Goal: Task Accomplishment & Management: Use online tool/utility

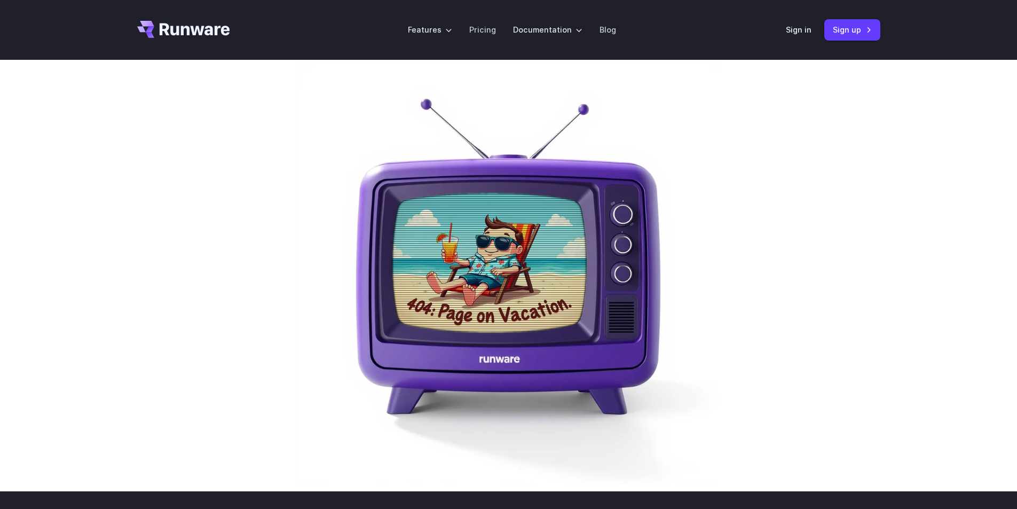
click at [940, 9] on div "Features Tasks Image generation Video generation Sonic Inference Engine™ Models…" at bounding box center [508, 30] width 1017 height 60
click at [858, 29] on link "Sign up" at bounding box center [852, 29] width 56 height 21
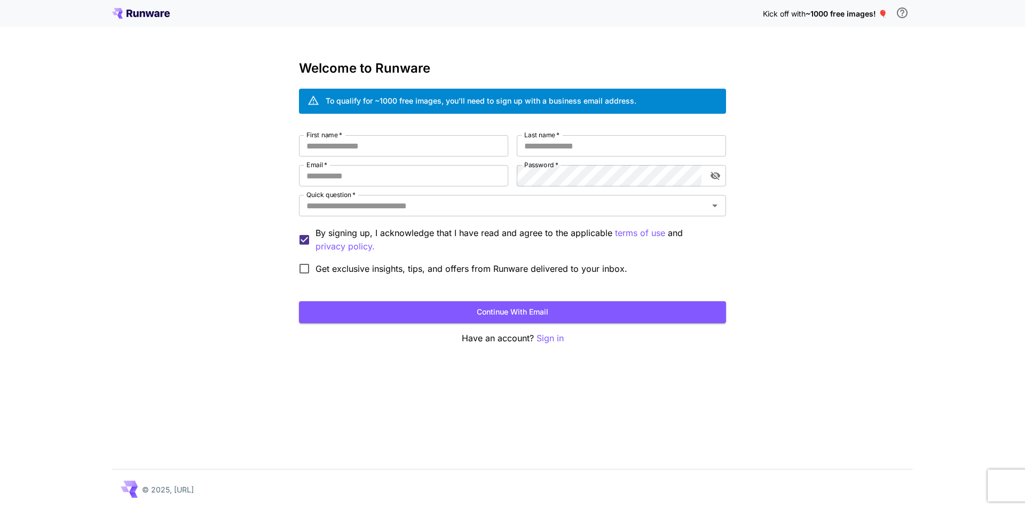
click at [389, 127] on div "Welcome to Runware To qualify for ~1000 free images, you’ll need to sign up wit…" at bounding box center [512, 203] width 427 height 284
drag, startPoint x: 373, startPoint y: 145, endPoint x: 379, endPoint y: 143, distance: 5.8
click at [376, 145] on input "First name   *" at bounding box center [403, 145] width 209 height 21
type input "*********"
click at [299, 301] on button "Continue with email" at bounding box center [512, 312] width 427 height 22
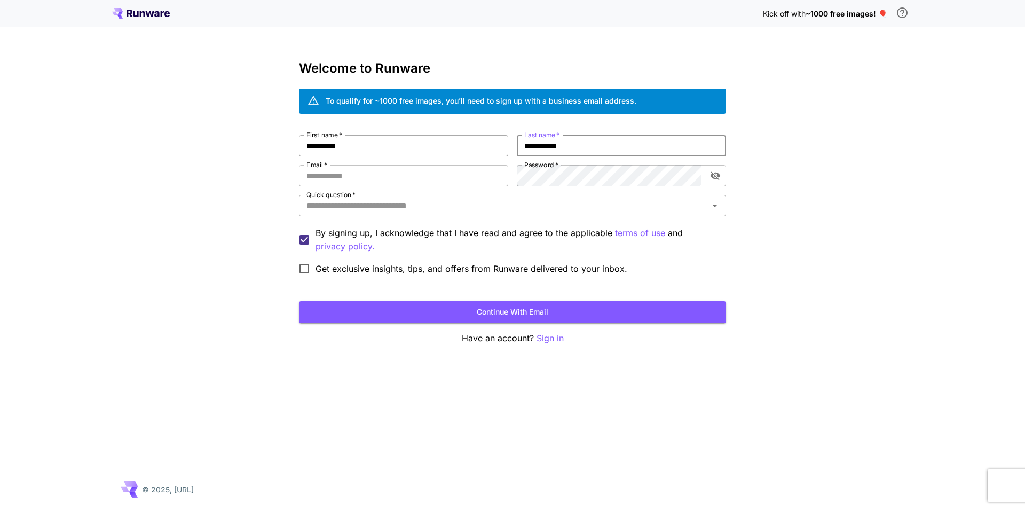
type input "**********"
click at [299, 301] on button "Continue with email" at bounding box center [512, 312] width 427 height 22
paste input "**********"
click at [439, 215] on div "Quick question   *" at bounding box center [512, 205] width 427 height 21
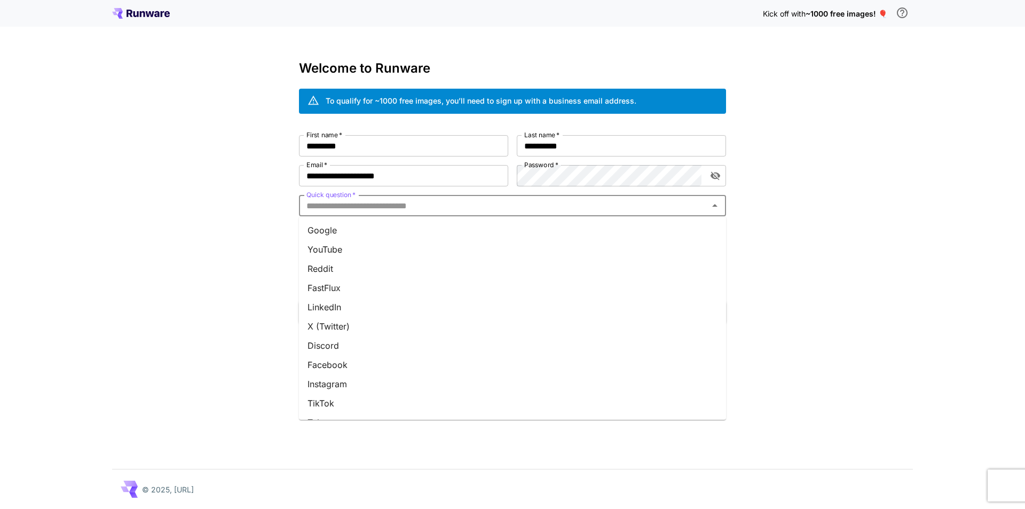
click at [356, 249] on li "YouTube" at bounding box center [512, 249] width 427 height 19
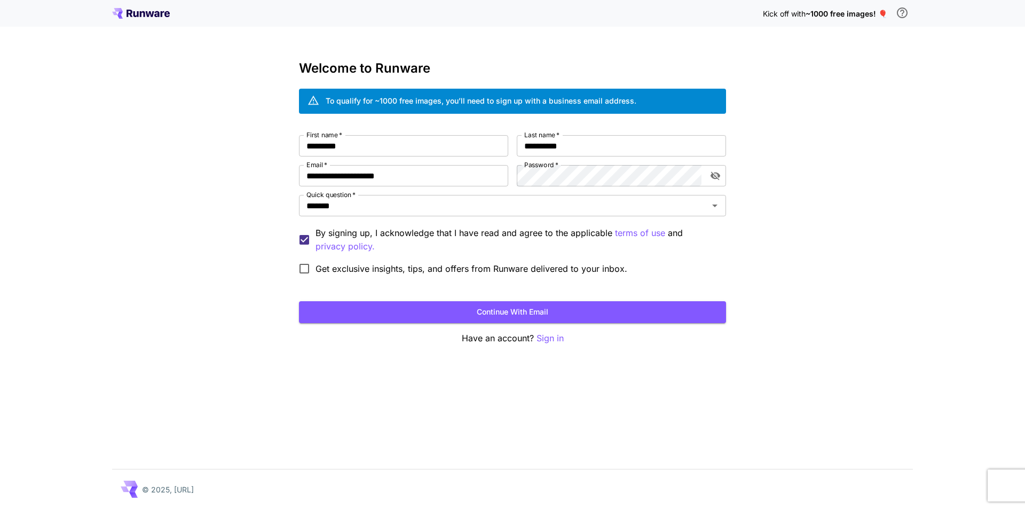
click at [502, 304] on button "Continue with email" at bounding box center [512, 312] width 427 height 22
drag, startPoint x: 915, startPoint y: 56, endPoint x: 937, endPoint y: 38, distance: 28.0
click at [937, 38] on div "User with email address: 'akq2uzcm@pingddns.org' already exists." at bounding box center [951, 35] width 155 height 45
click at [445, 187] on div "**********" at bounding box center [512, 207] width 427 height 145
click at [452, 173] on input "**********" at bounding box center [403, 175] width 209 height 21
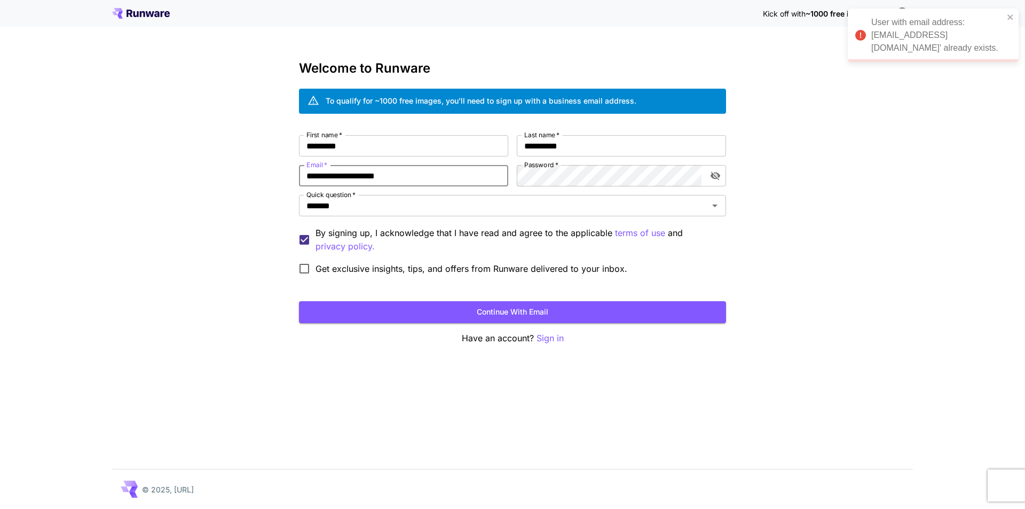
paste input "email"
type input "**********"
click at [533, 314] on button "Continue with email" at bounding box center [512, 312] width 427 height 22
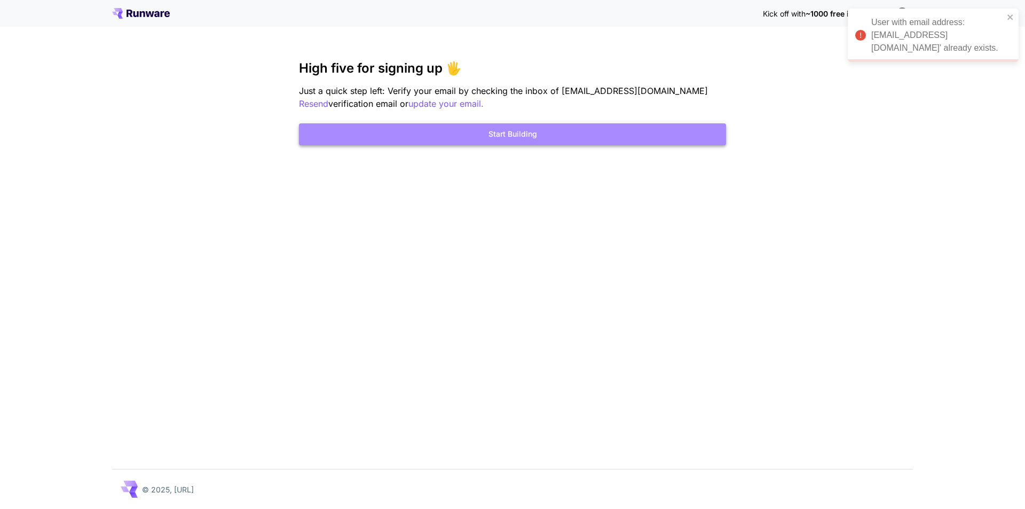
click at [502, 132] on button "Start Building" at bounding box center [512, 134] width 427 height 22
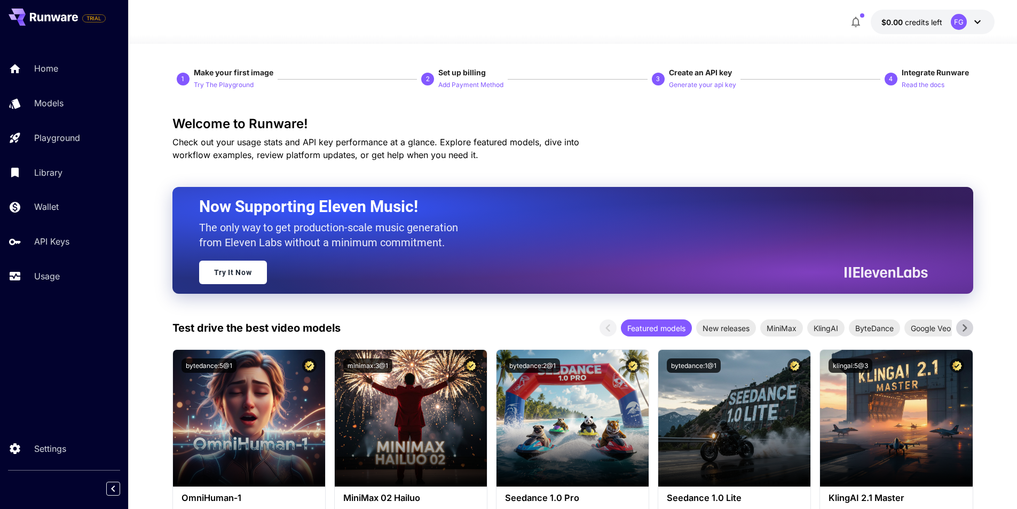
click at [974, 17] on div "FG" at bounding box center [967, 22] width 33 height 16
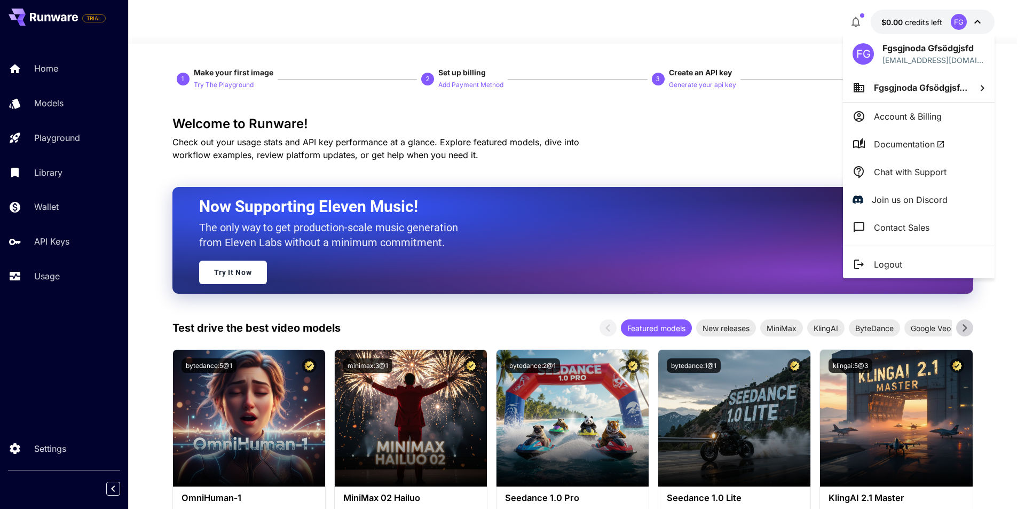
click at [898, 272] on li "Logout" at bounding box center [919, 264] width 152 height 28
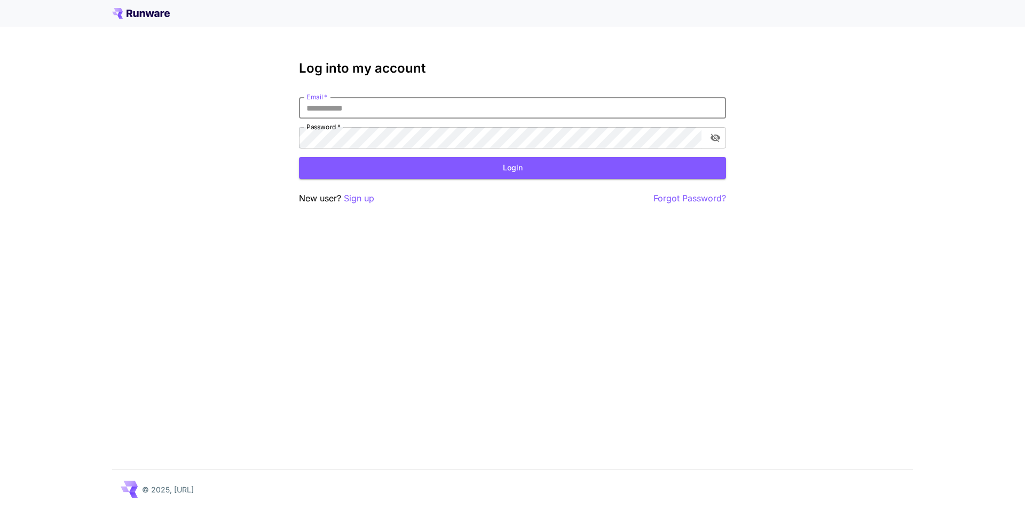
drag, startPoint x: 356, startPoint y: 202, endPoint x: 355, endPoint y: 193, distance: 8.6
click at [355, 197] on p "Sign up" at bounding box center [359, 198] width 30 height 13
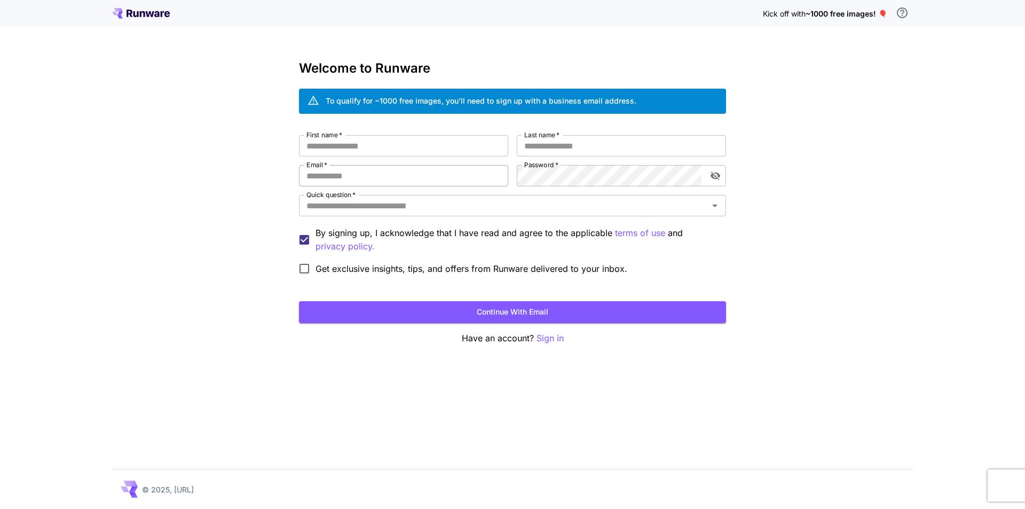
drag, startPoint x: 367, startPoint y: 179, endPoint x: 375, endPoint y: 168, distance: 13.9
click at [371, 174] on input "Email   *" at bounding box center [403, 175] width 209 height 21
paste input "**********"
type input "**********"
click at [363, 148] on input "First name   *" at bounding box center [403, 145] width 209 height 21
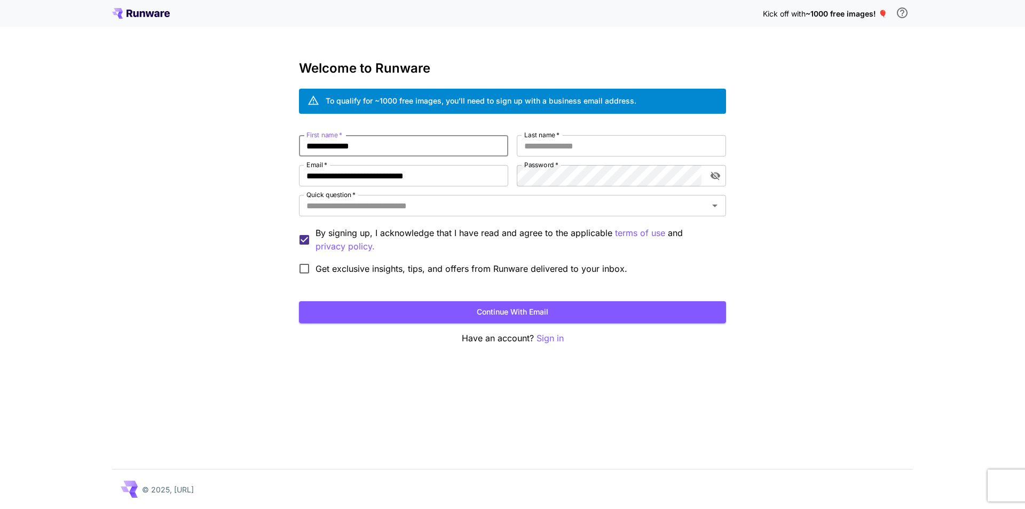
type input "**********"
click at [299, 301] on button "Continue with email" at bounding box center [512, 312] width 427 height 22
type input "**********"
click at [299, 301] on button "Continue with email" at bounding box center [512, 312] width 427 height 22
click at [337, 208] on input "Quick question   *" at bounding box center [503, 205] width 403 height 15
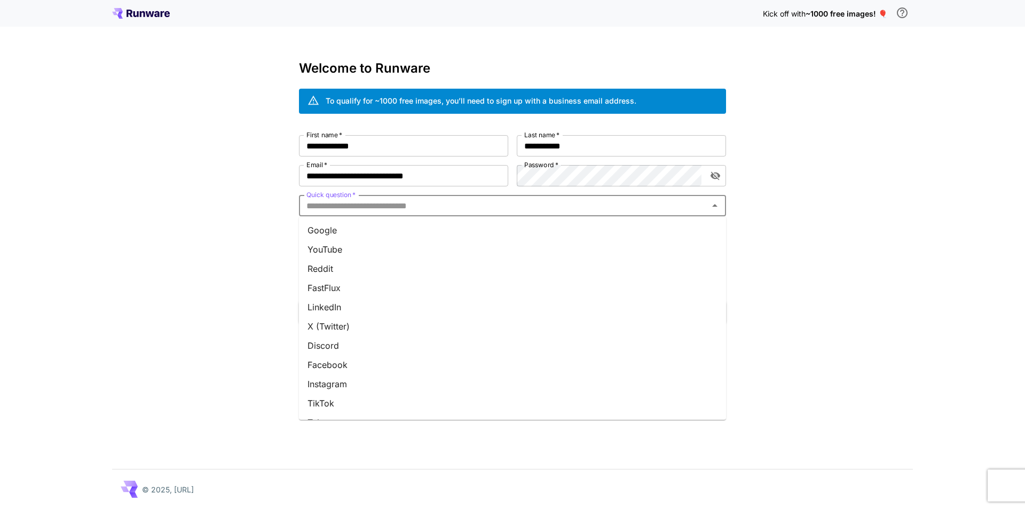
click at [357, 257] on li "YouTube" at bounding box center [512, 249] width 427 height 19
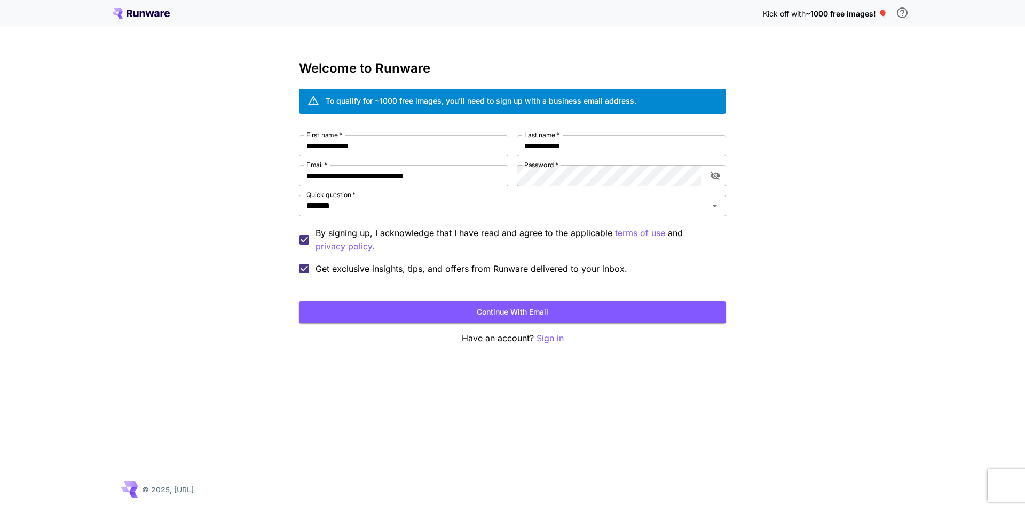
click at [507, 318] on button "Continue with email" at bounding box center [512, 312] width 427 height 22
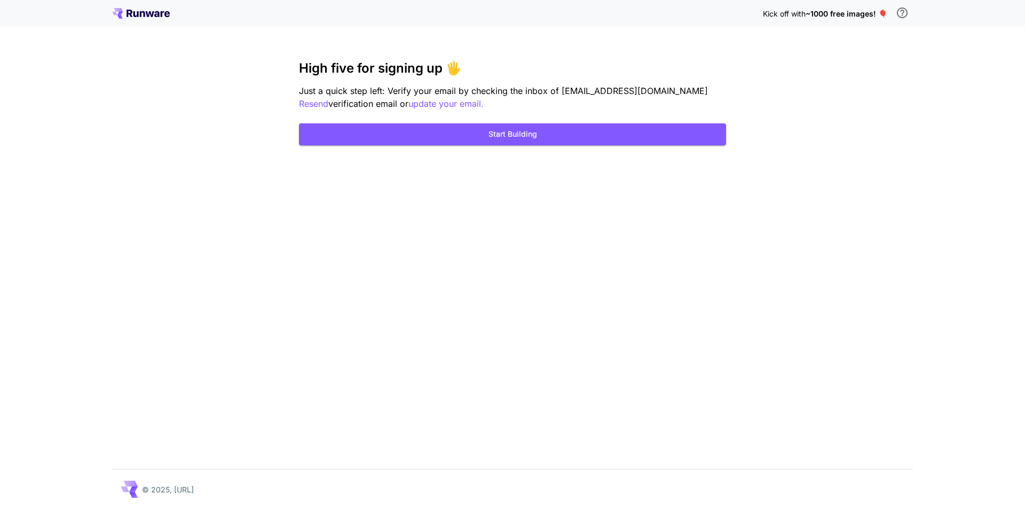
click at [457, 117] on div "High five for signing up 🖐️ Just a quick step left: Verify your email by checki…" at bounding box center [512, 103] width 427 height 84
click at [456, 133] on button "Start Building" at bounding box center [512, 134] width 427 height 22
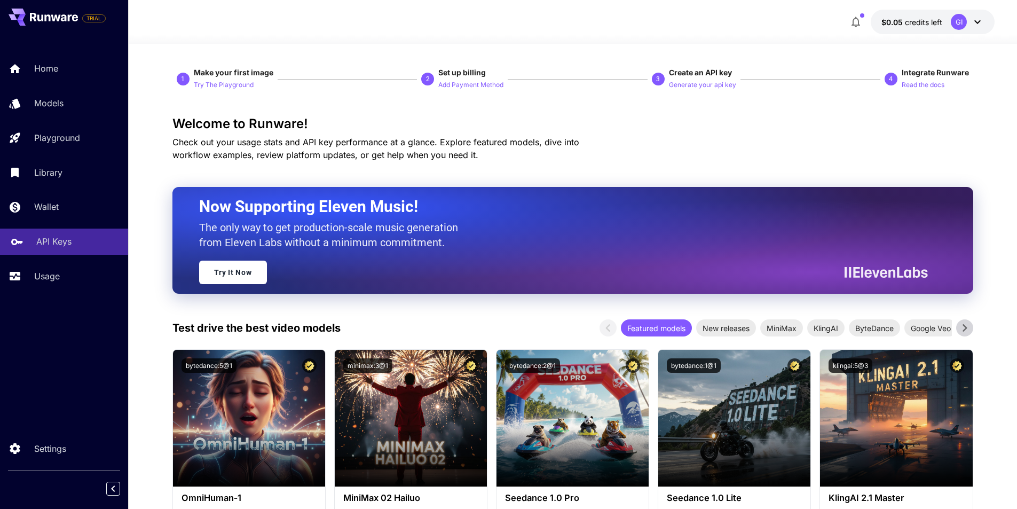
click at [57, 238] on p "API Keys" at bounding box center [53, 241] width 35 height 13
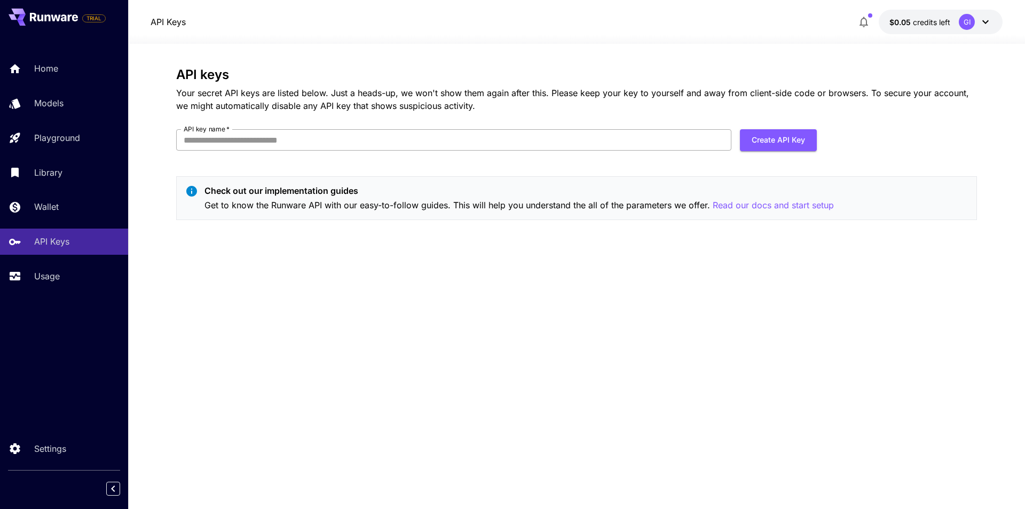
click at [590, 139] on input "API key name   *" at bounding box center [453, 139] width 555 height 21
type input "***"
drag, startPoint x: 796, startPoint y: 138, endPoint x: 780, endPoint y: 141, distance: 16.3
click at [791, 137] on button "Create API Key" at bounding box center [778, 140] width 77 height 22
click at [488, 138] on input "***" at bounding box center [453, 139] width 555 height 21
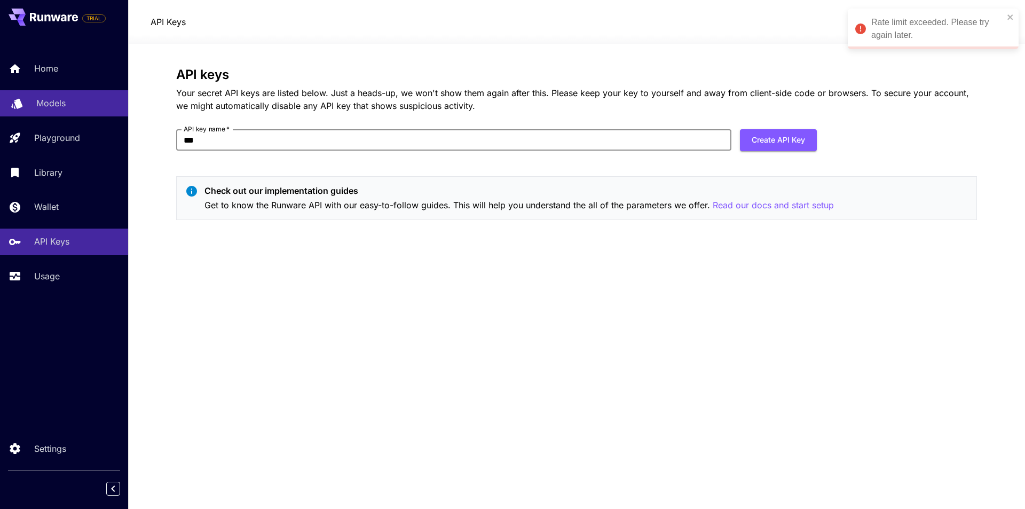
drag, startPoint x: 494, startPoint y: 139, endPoint x: 0, endPoint y: 107, distance: 494.9
click at [0, 108] on div "TRIAL Home Models Playground Library Wallet API Keys Usage Settings API Keys $0…" at bounding box center [512, 254] width 1025 height 509
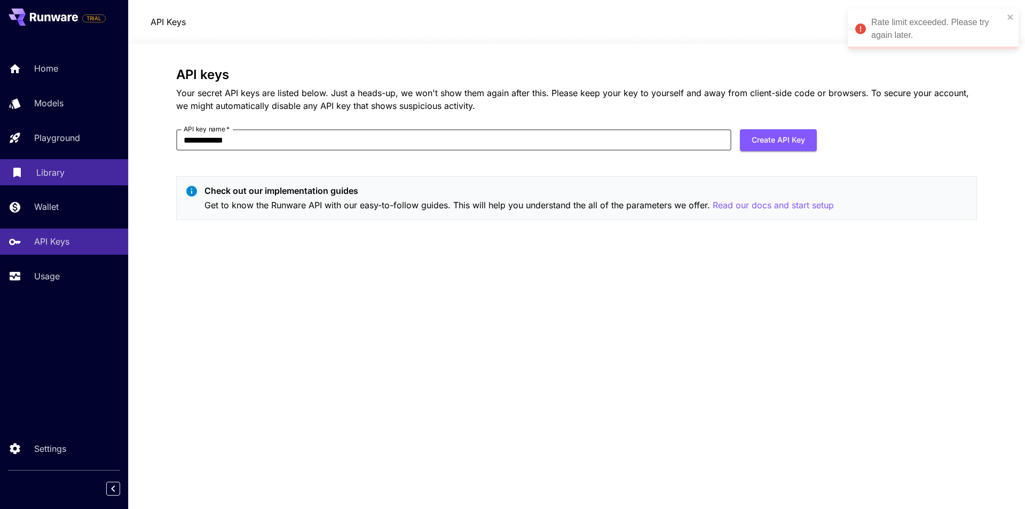
type input "**********"
click button "Create API Key" at bounding box center [778, 140] width 77 height 22
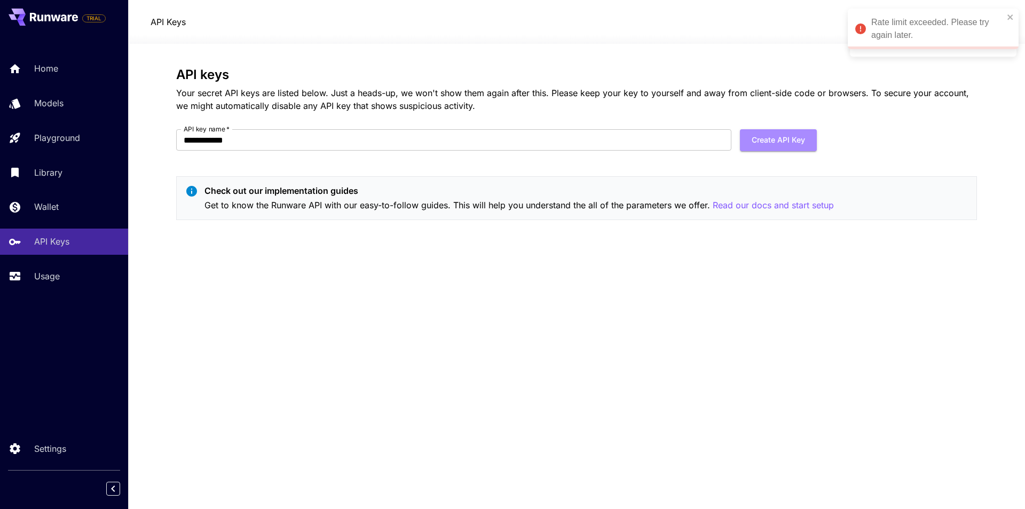
click at [773, 130] on button "Create API Key" at bounding box center [778, 140] width 77 height 22
click at [772, 130] on div "Create API Key" at bounding box center [778, 140] width 77 height 22
click at [772, 130] on button "Create API Key" at bounding box center [778, 140] width 77 height 22
click at [772, 130] on div "Create API Key" at bounding box center [778, 140] width 77 height 22
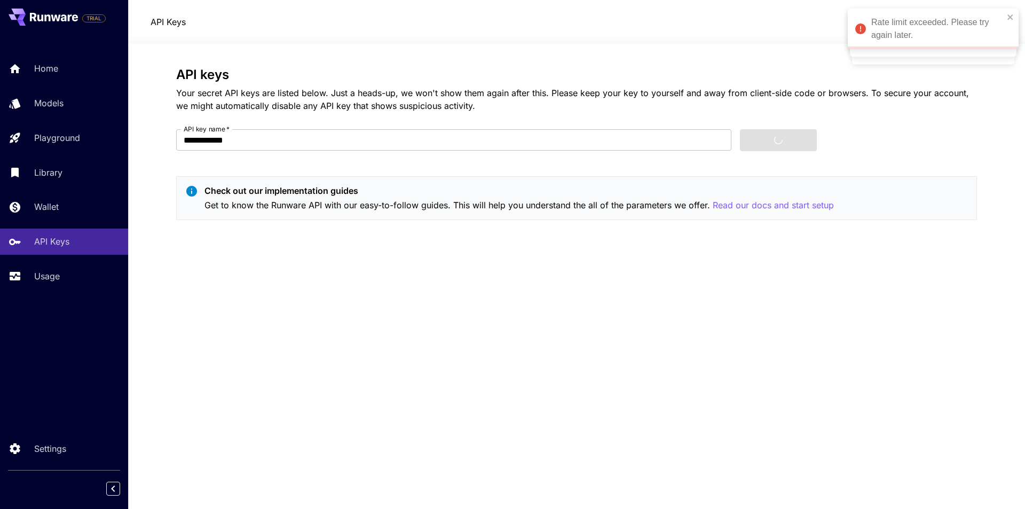
click at [776, 123] on div "**********" at bounding box center [576, 147] width 801 height 161
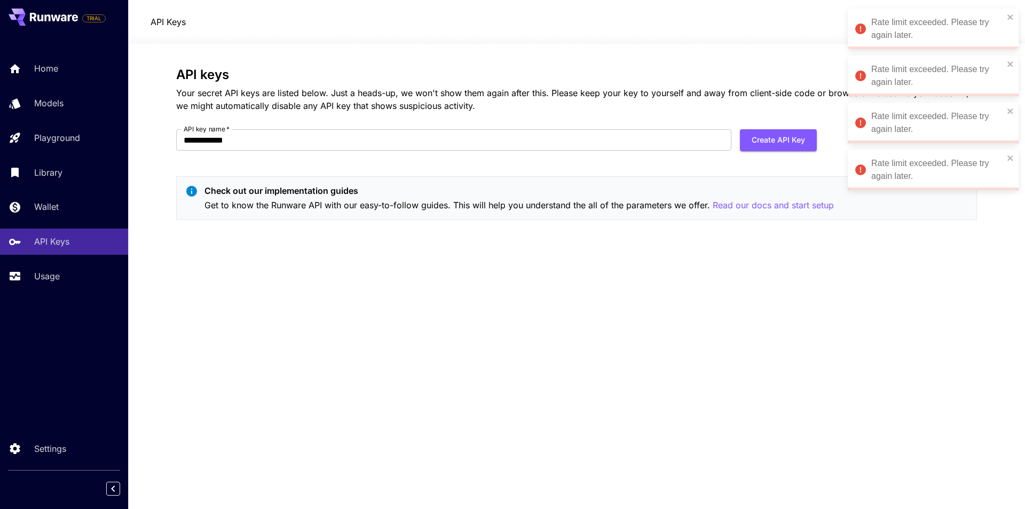
drag, startPoint x: 960, startPoint y: 84, endPoint x: 935, endPoint y: 29, distance: 60.9
click at [956, 82] on div "Rate limit exceeded. Please try again later." at bounding box center [937, 76] width 132 height 26
click at [935, 29] on div "Rate limit exceeded. Please try again later." at bounding box center [937, 29] width 132 height 26
click at [927, 150] on div "Rate limit exceeded. Please try again later." at bounding box center [933, 170] width 171 height 41
click at [926, 103] on div "Rate limit exceeded. Please try again later." at bounding box center [933, 123] width 171 height 41
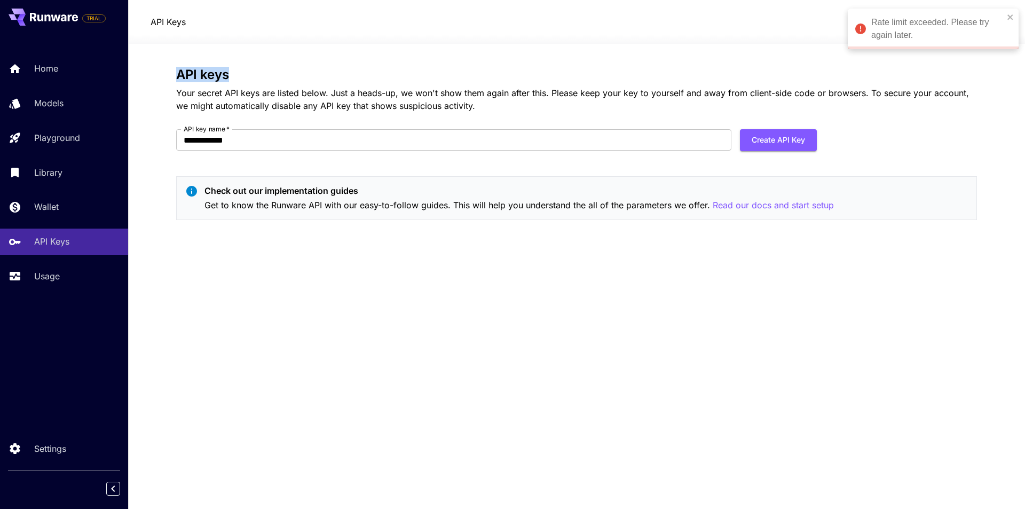
drag, startPoint x: 772, startPoint y: 40, endPoint x: 790, endPoint y: 128, distance: 90.0
click at [773, 79] on div "**********" at bounding box center [576, 254] width 897 height 509
click at [789, 131] on button "Create API Key" at bounding box center [778, 140] width 77 height 22
click at [784, 148] on div "Create API Key" at bounding box center [778, 140] width 77 height 22
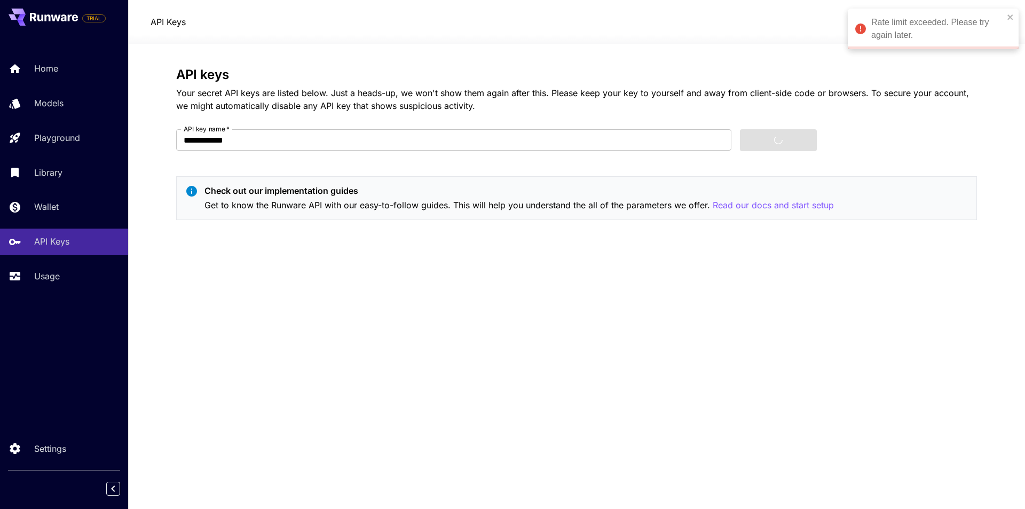
click at [784, 148] on div "Create API Key" at bounding box center [778, 140] width 77 height 22
click at [784, 148] on button "Create API Key" at bounding box center [778, 140] width 77 height 22
click at [784, 151] on div "Create API Key" at bounding box center [778, 140] width 77 height 22
click at [786, 150] on form "**********" at bounding box center [496, 144] width 641 height 30
drag, startPoint x: 786, startPoint y: 145, endPoint x: 761, endPoint y: 126, distance: 32.0
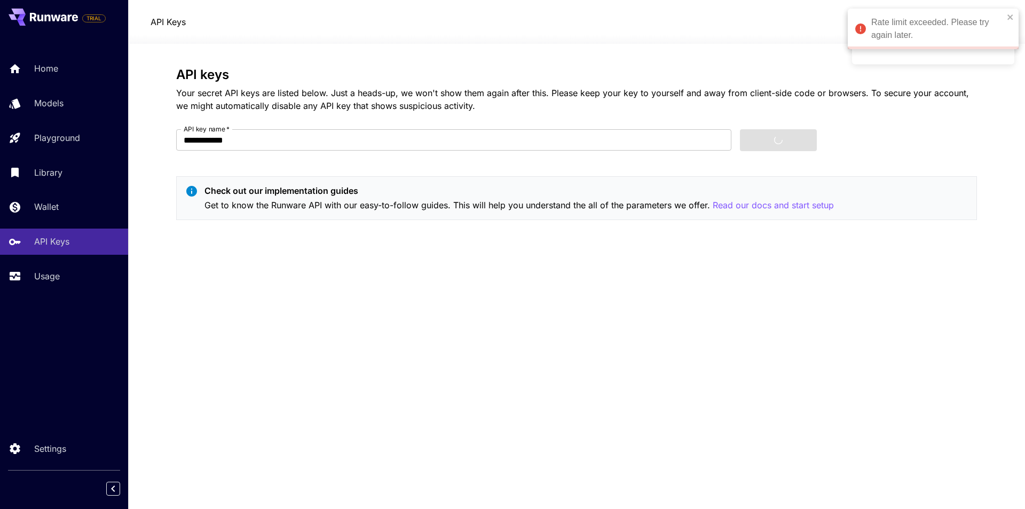
click at [776, 135] on div "Create API Key" at bounding box center [778, 140] width 77 height 22
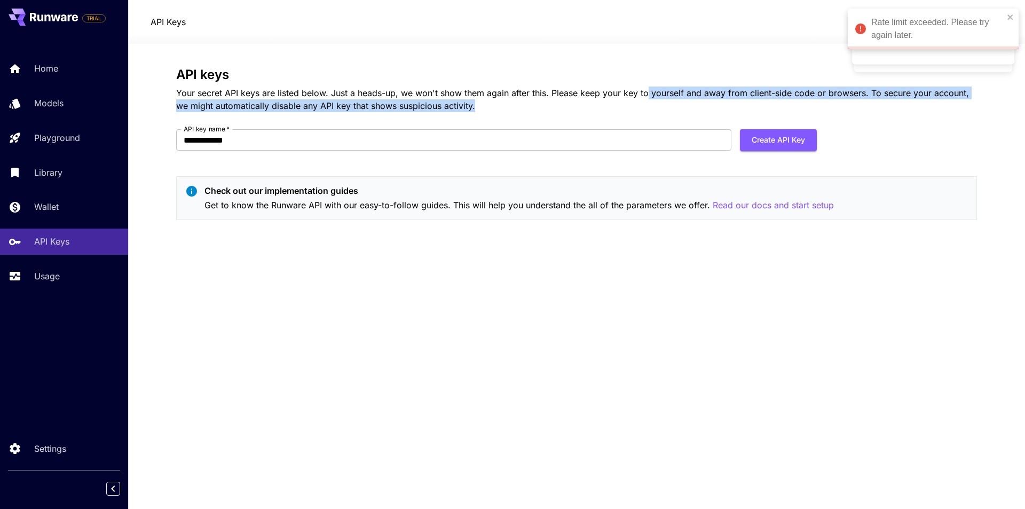
drag, startPoint x: 654, startPoint y: 99, endPoint x: 704, endPoint y: 102, distance: 50.8
click at [704, 102] on p "Your secret API keys are listed below. Just a heads-up, we won't show them agai…" at bounding box center [576, 99] width 801 height 26
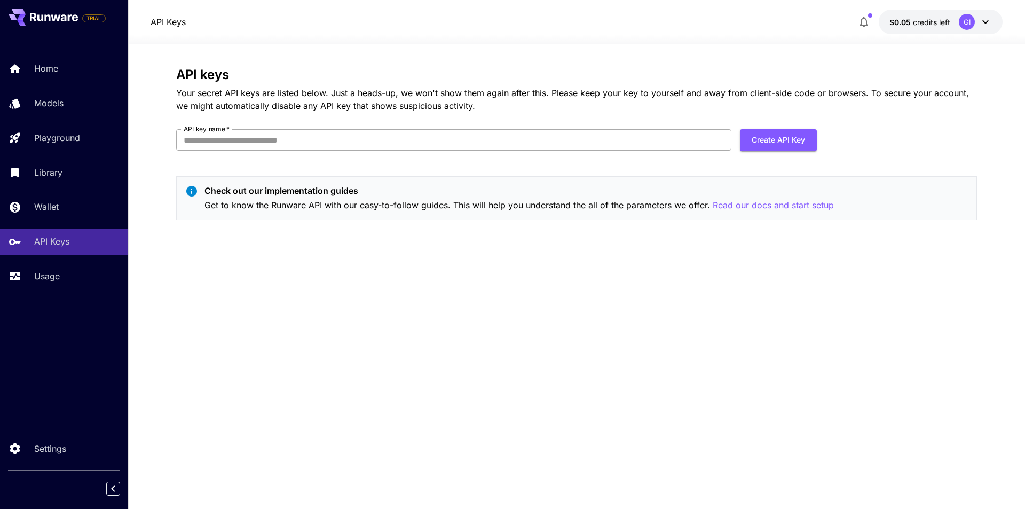
drag, startPoint x: 967, startPoint y: 153, endPoint x: 654, endPoint y: 146, distance: 314.0
click at [964, 154] on div "API keys Your secret API keys are listed below. Just a heads-up, we won't show …" at bounding box center [576, 147] width 801 height 161
click at [765, 153] on form "API key name   * API key name   * Create API Key" at bounding box center [496, 144] width 641 height 30
click at [773, 140] on button "Create API Key" at bounding box center [778, 140] width 77 height 22
drag, startPoint x: 595, startPoint y: 128, endPoint x: 802, endPoint y: 144, distance: 207.3
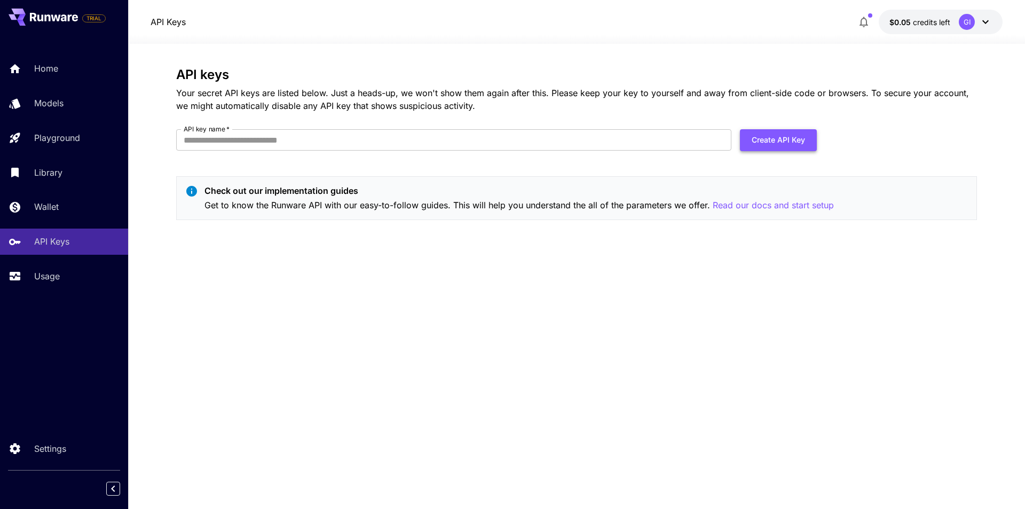
click at [601, 130] on div "API keys Your secret API keys are listed below. Just a heads-up, we won't show …" at bounding box center [576, 147] width 801 height 161
click at [798, 146] on button "Create API Key" at bounding box center [778, 140] width 77 height 22
drag, startPoint x: 612, startPoint y: 146, endPoint x: 742, endPoint y: 150, distance: 129.8
click at [620, 144] on input "API key name   *" at bounding box center [453, 139] width 555 height 21
type input "***"
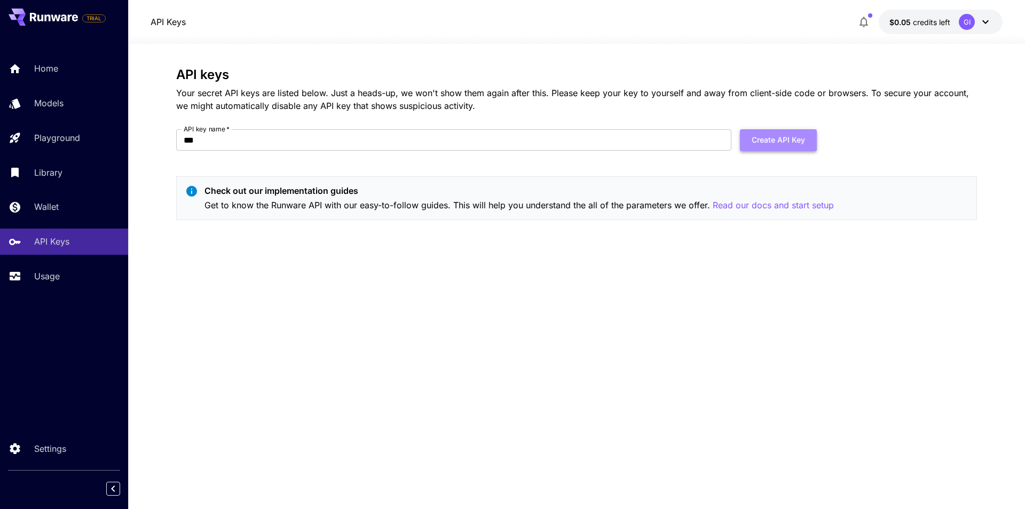
click at [784, 145] on button "Create API Key" at bounding box center [778, 140] width 77 height 22
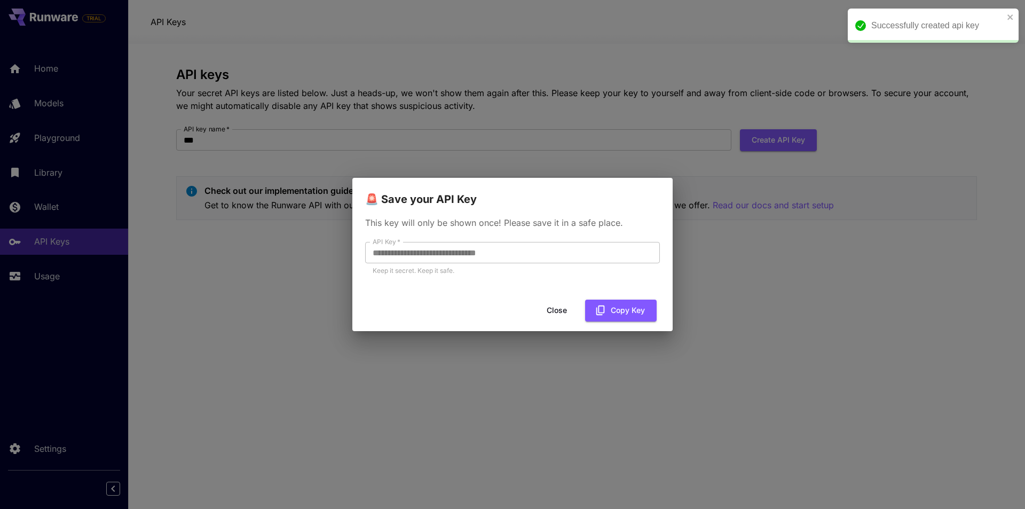
click at [615, 298] on div "Close Copy Key" at bounding box center [512, 310] width 320 height 30
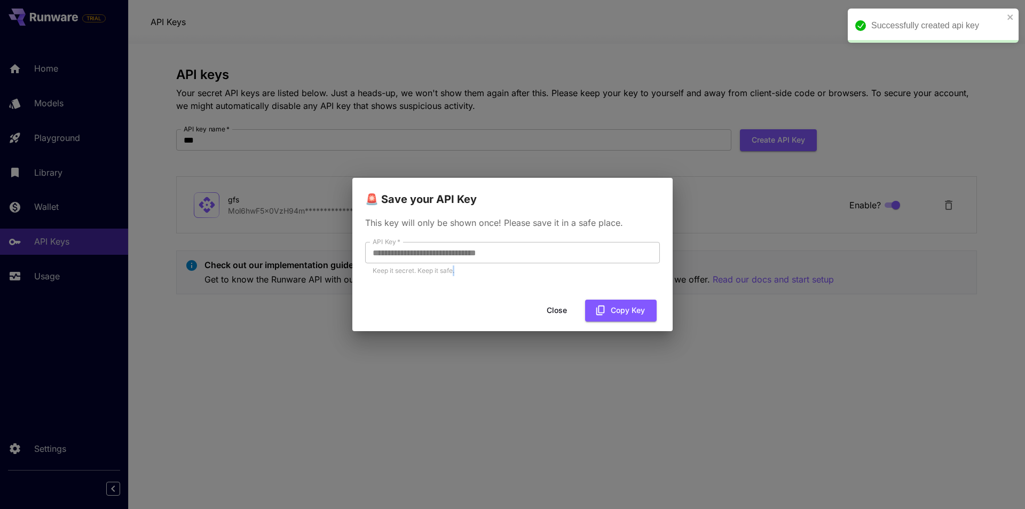
click at [615, 298] on div "Close Copy Key" at bounding box center [512, 310] width 320 height 30
click at [608, 303] on button "Copy Key" at bounding box center [621, 311] width 72 height 22
click at [596, 312] on button "Copied" at bounding box center [625, 311] width 63 height 22
click at [617, 299] on div "Close Copied" at bounding box center [512, 310] width 320 height 30
click at [618, 304] on button "Copied" at bounding box center [625, 311] width 63 height 22
